Goal: Task Accomplishment & Management: Use online tool/utility

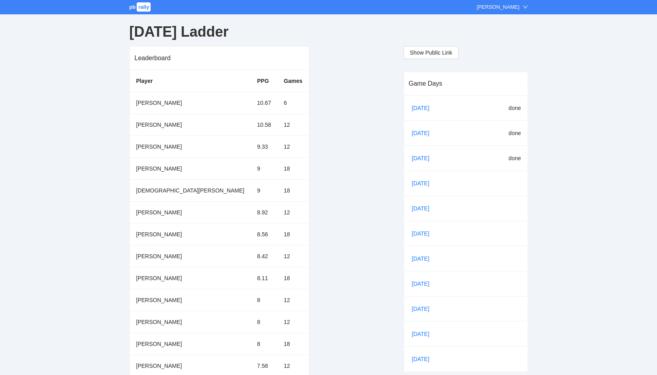
scroll to position [76, 0]
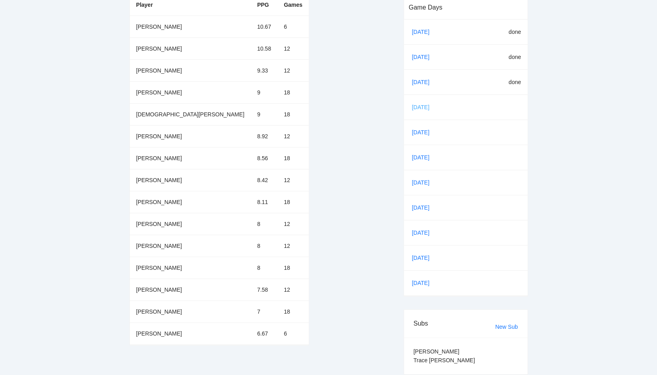
click at [421, 106] on link "[DATE]" at bounding box center [423, 107] width 27 height 12
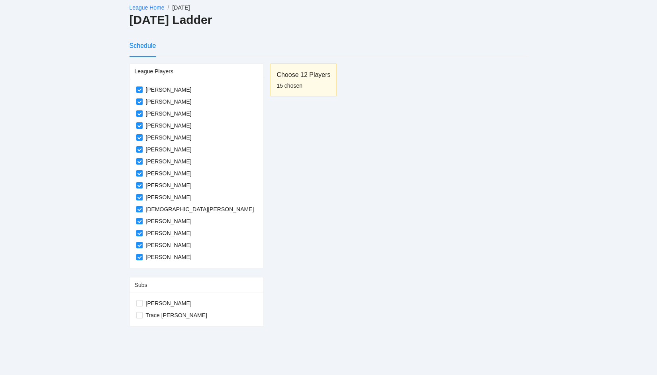
scroll to position [14, 0]
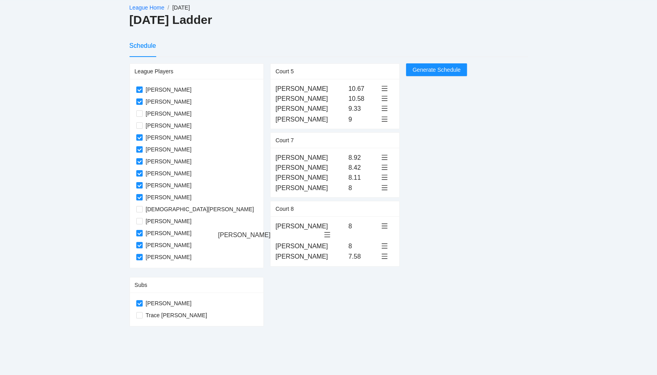
drag, startPoint x: 249, startPoint y: 87, endPoint x: 247, endPoint y: 234, distance: 147.0
click at [412, 71] on span "Generate Schedule" at bounding box center [436, 69] width 48 height 9
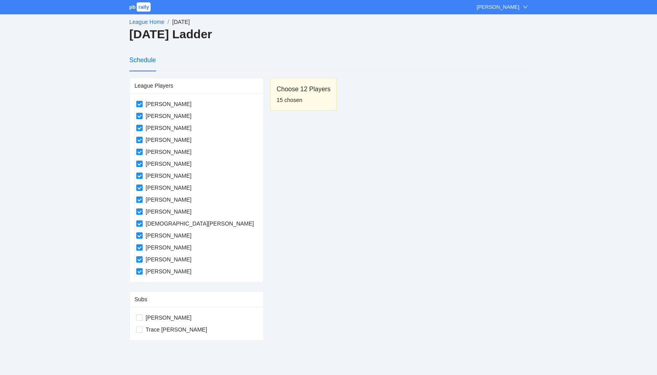
scroll to position [14, 0]
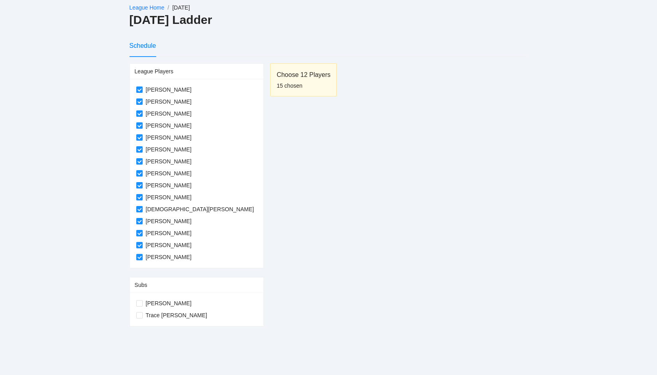
click at [141, 8] on link "League Home" at bounding box center [146, 7] width 35 height 6
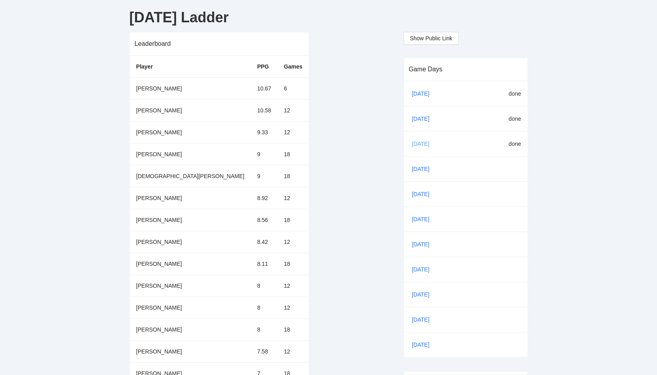
click at [420, 142] on link "[DATE]" at bounding box center [423, 144] width 27 height 12
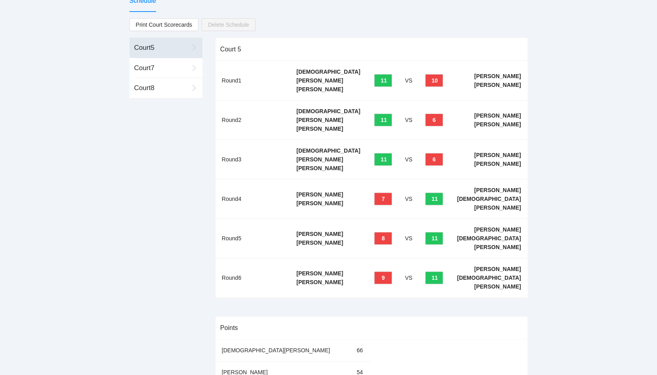
scroll to position [61, 0]
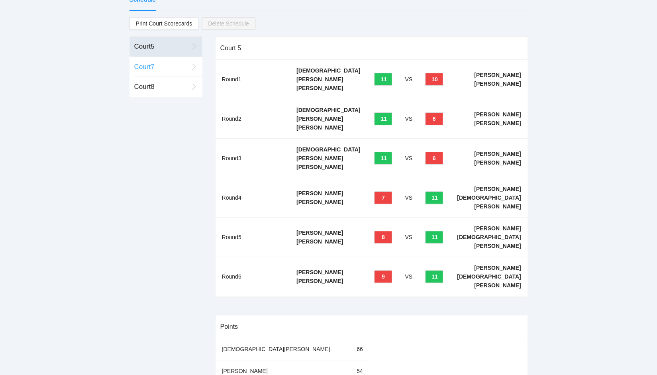
click at [161, 68] on div "Court 7" at bounding box center [161, 67] width 54 height 10
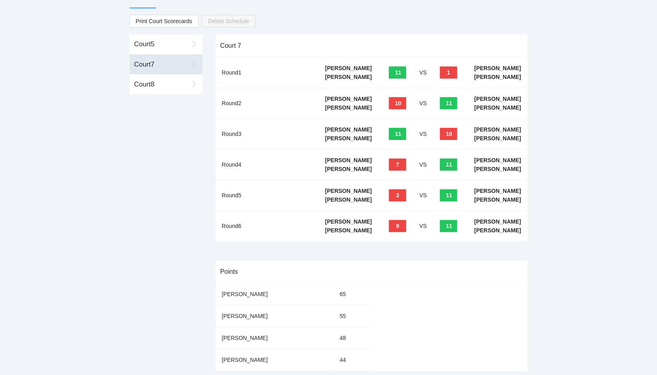
scroll to position [113, 0]
click at [159, 79] on div "Court 8" at bounding box center [161, 84] width 54 height 10
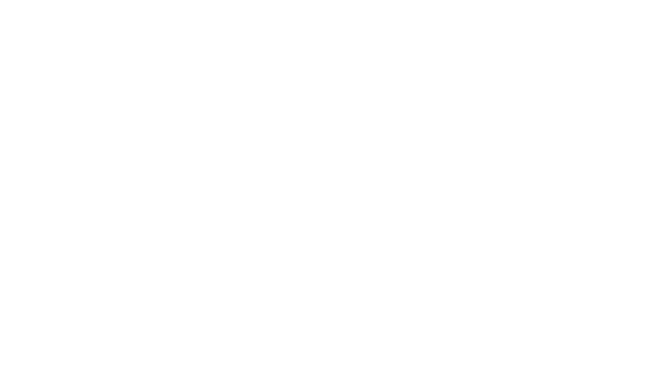
scroll to position [0, 0]
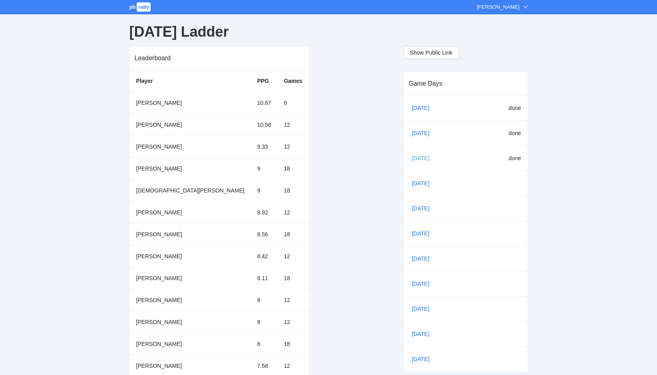
click at [413, 156] on link "[DATE]" at bounding box center [423, 158] width 27 height 12
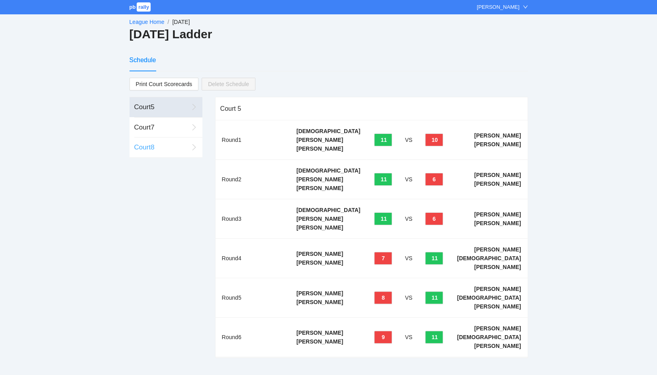
click at [148, 147] on div "Court 8" at bounding box center [161, 147] width 54 height 10
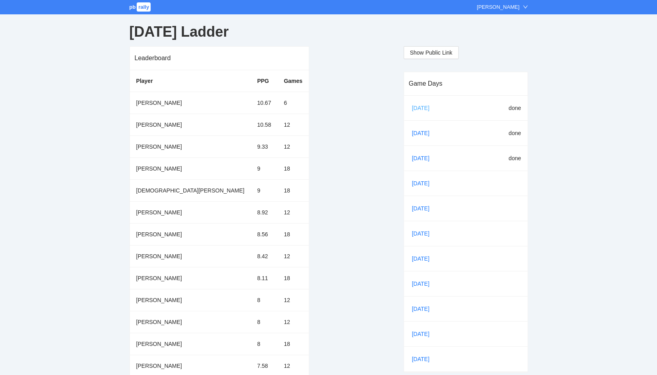
click at [422, 106] on link "[DATE]" at bounding box center [423, 108] width 27 height 12
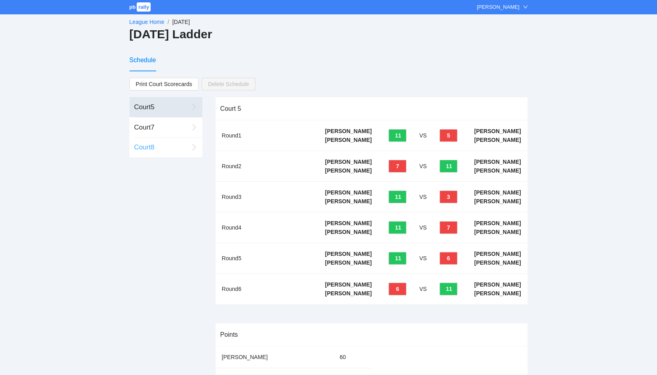
click at [153, 146] on div "Court 8" at bounding box center [161, 147] width 54 height 10
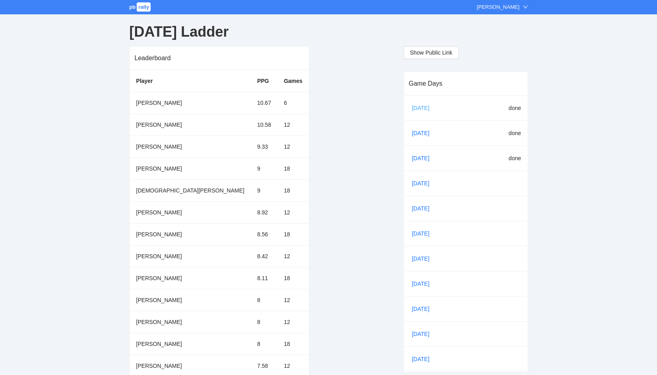
click at [420, 108] on link "[DATE]" at bounding box center [423, 108] width 27 height 12
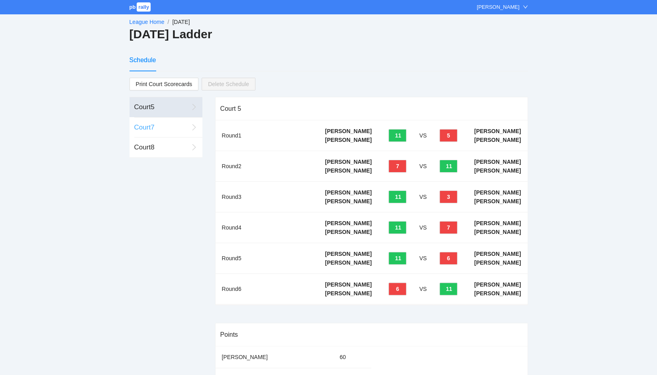
click at [159, 124] on div "Court 7" at bounding box center [161, 127] width 54 height 10
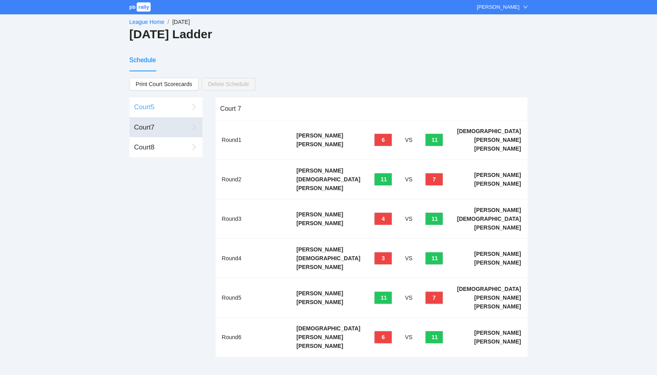
click at [155, 107] on div "Court 5" at bounding box center [161, 107] width 54 height 10
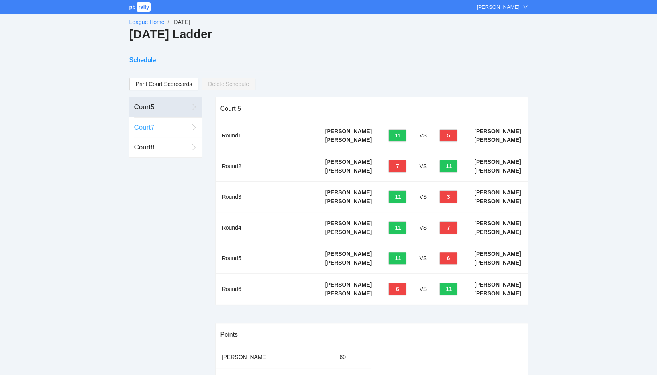
click at [160, 125] on div "Court 7" at bounding box center [161, 127] width 54 height 10
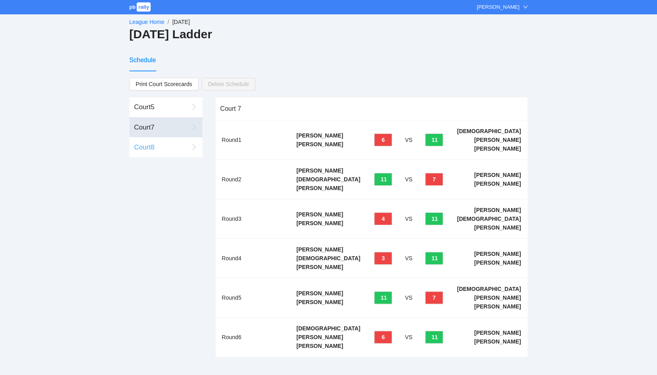
click at [161, 148] on div "Court 8" at bounding box center [161, 147] width 54 height 10
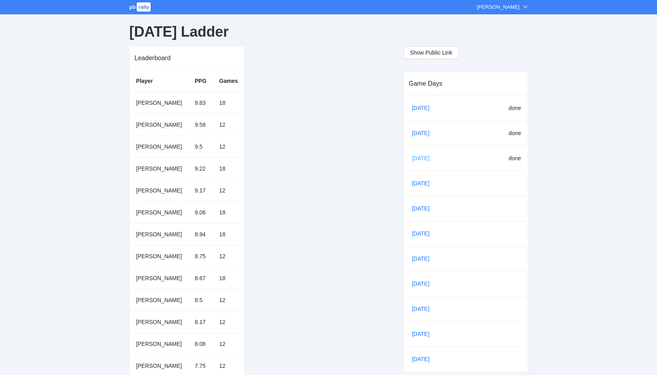
click at [416, 157] on link "[DATE]" at bounding box center [423, 158] width 27 height 12
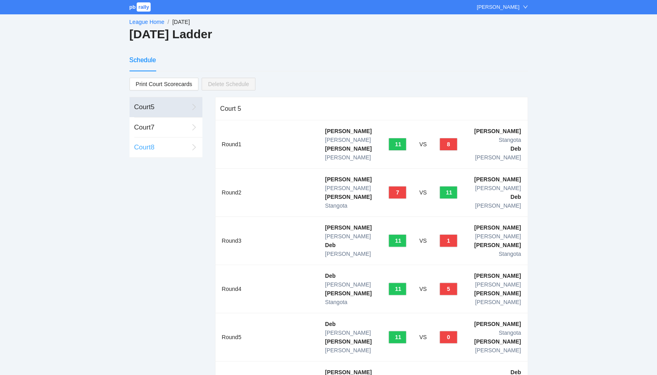
click at [143, 147] on div "Court 8" at bounding box center [161, 147] width 54 height 10
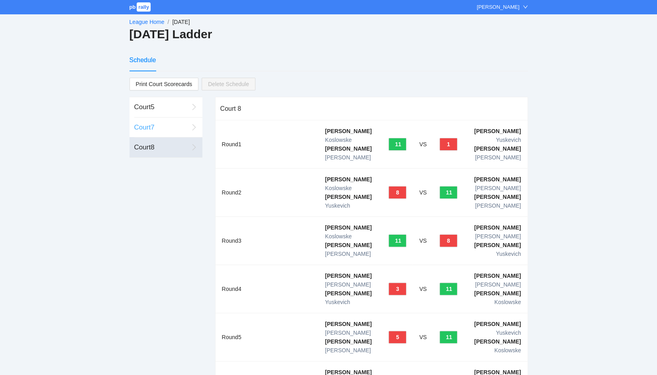
click at [147, 127] on div "Court 7" at bounding box center [161, 127] width 54 height 10
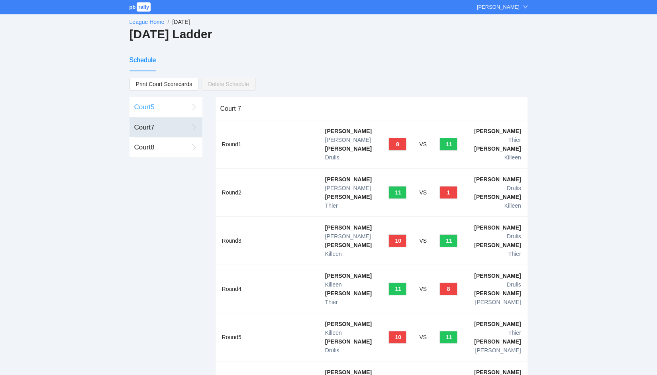
click at [147, 106] on div "Court 5" at bounding box center [161, 107] width 54 height 10
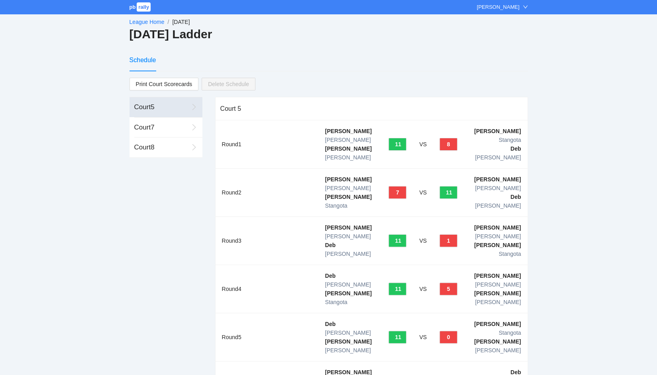
click at [135, 4] on span "pb" at bounding box center [132, 7] width 6 height 6
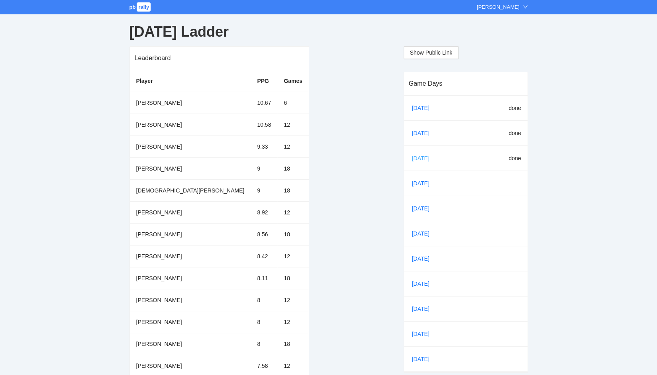
click at [420, 159] on link "[DATE]" at bounding box center [423, 158] width 27 height 12
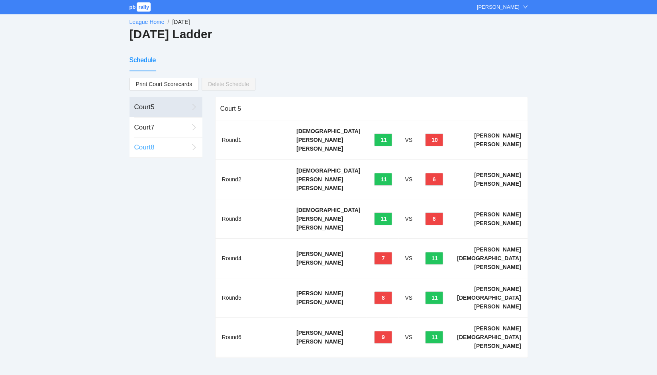
click at [152, 150] on div "Court 8" at bounding box center [161, 147] width 54 height 10
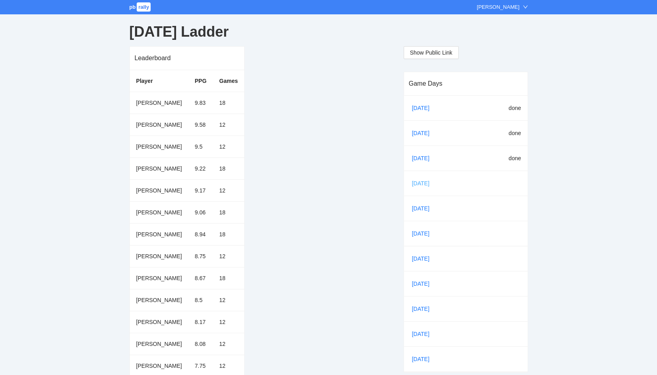
click at [419, 184] on link "[DATE]" at bounding box center [423, 183] width 27 height 12
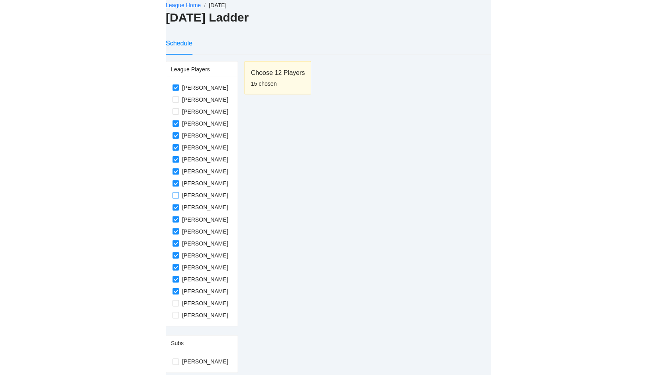
scroll to position [16, 0]
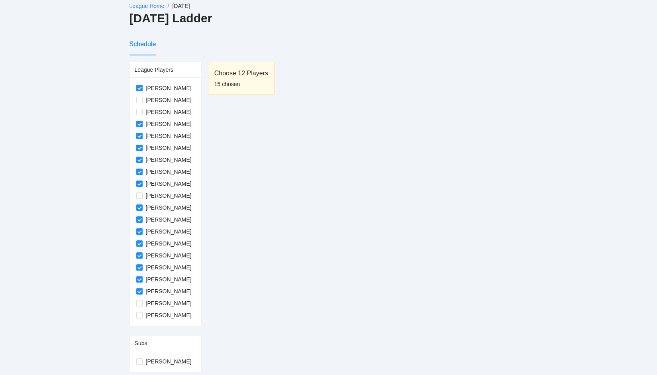
click at [146, 8] on link "League Home" at bounding box center [146, 6] width 35 height 6
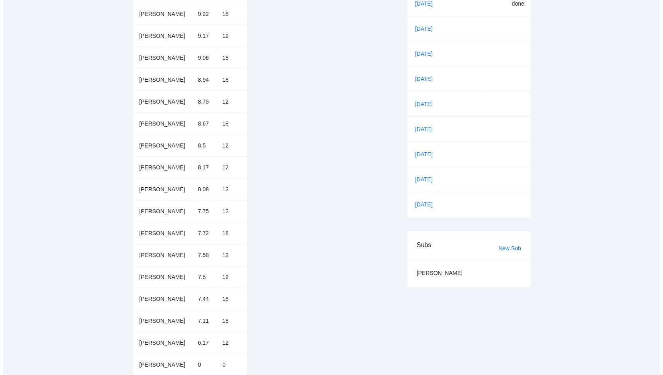
scroll to position [156, 0]
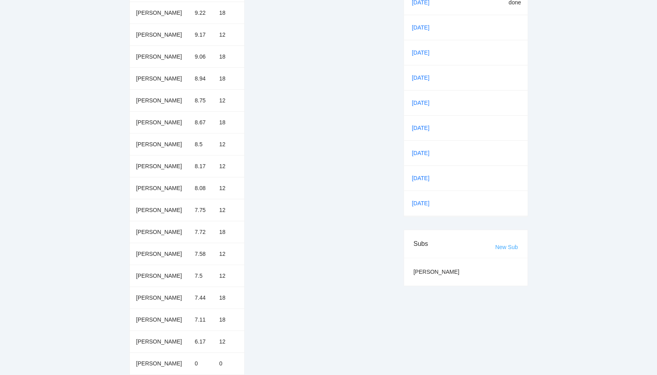
click at [508, 245] on link "New Sub" at bounding box center [506, 247] width 23 height 6
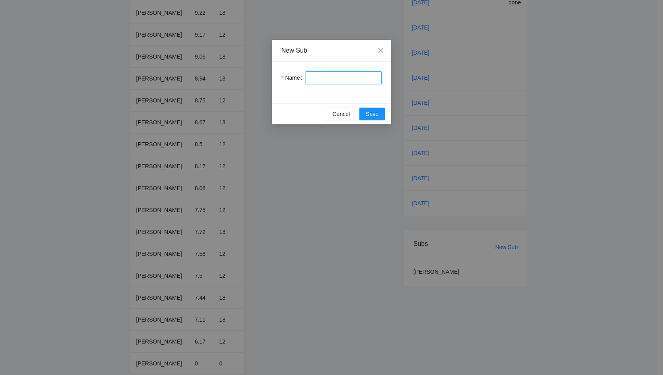
click at [340, 73] on input "Name" at bounding box center [343, 77] width 76 height 13
type input "**********"
click at [370, 115] on span "Save" at bounding box center [372, 114] width 13 height 9
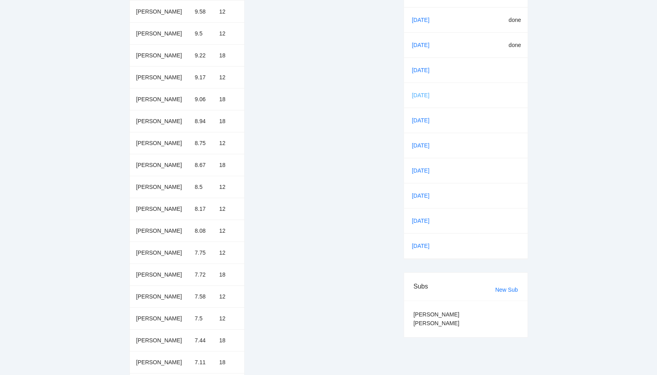
scroll to position [76, 0]
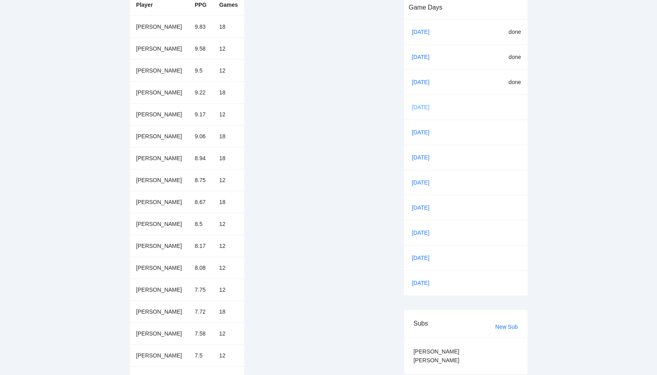
click at [423, 106] on link "[DATE]" at bounding box center [423, 107] width 27 height 12
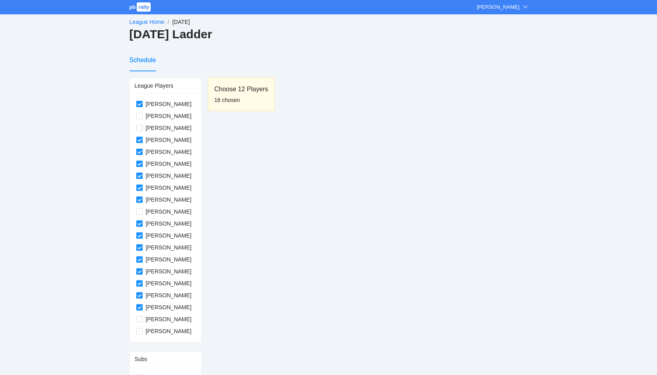
click at [134, 20] on link "League Home" at bounding box center [146, 22] width 35 height 6
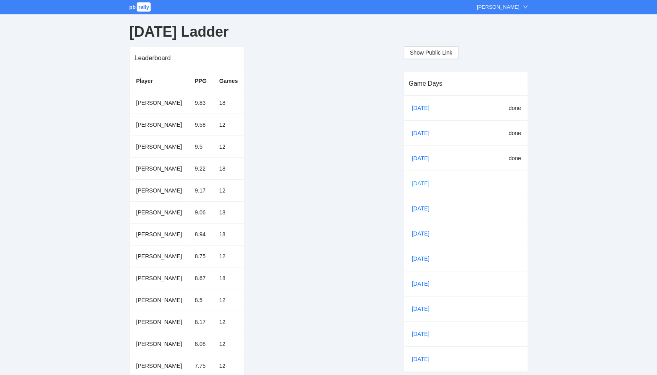
click at [421, 184] on link "[DATE]" at bounding box center [423, 183] width 27 height 12
